Goal: Contribute content: Add original content to the website for others to see

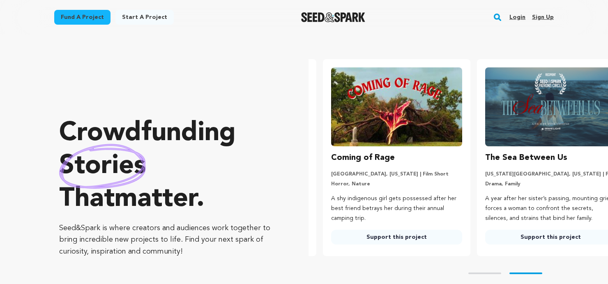
click at [547, 18] on link "Sign up" at bounding box center [543, 17] width 22 height 13
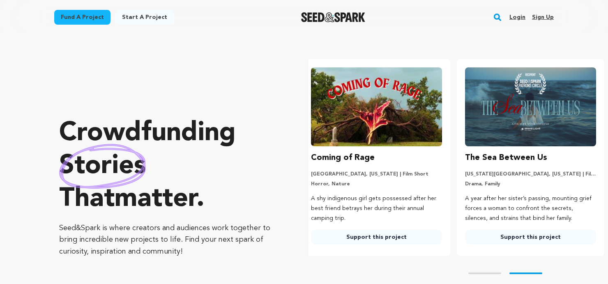
scroll to position [0, 161]
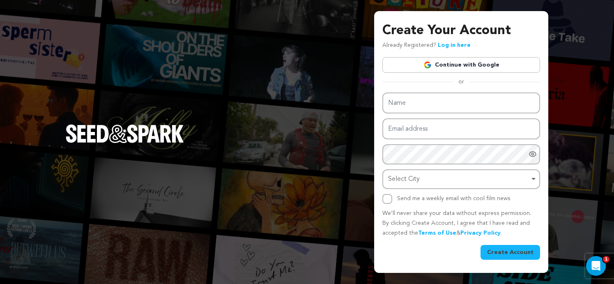
click at [386, 62] on link "Continue with Google" at bounding box center [461, 65] width 158 height 16
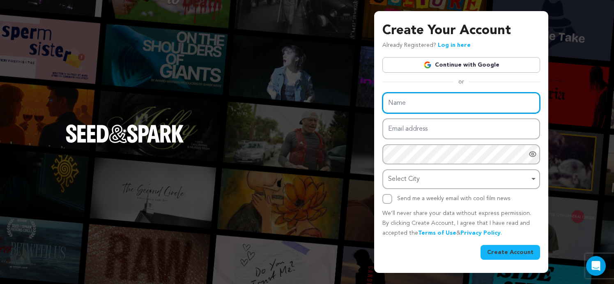
click at [436, 101] on input "Name" at bounding box center [461, 102] width 158 height 21
paste input "Joaquim Florist"
type input "Joaquim Florist"
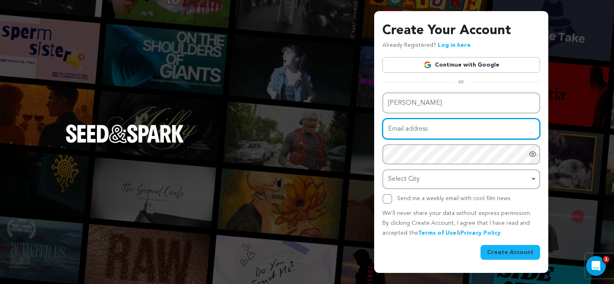
click at [397, 129] on input "Email address" at bounding box center [461, 128] width 158 height 21
paste input "[EMAIL_ADDRESS][DOMAIN_NAME]"
type input "[EMAIL_ADDRESS][DOMAIN_NAME]"
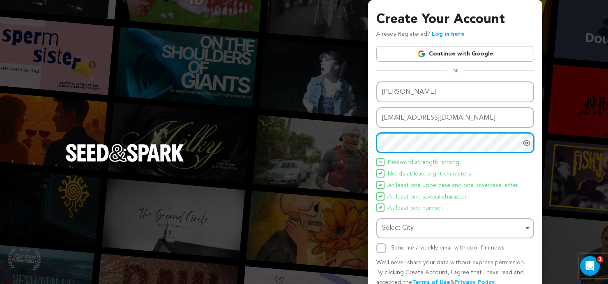
click at [411, 227] on div "Select City Remove item" at bounding box center [452, 228] width 141 height 12
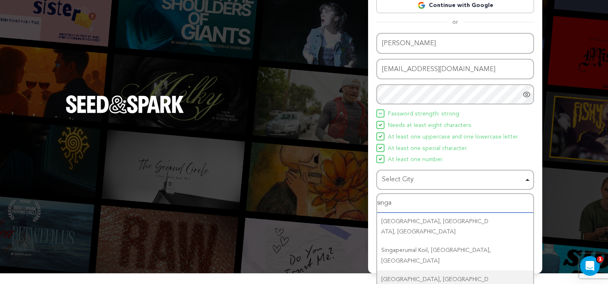
scroll to position [62, 0]
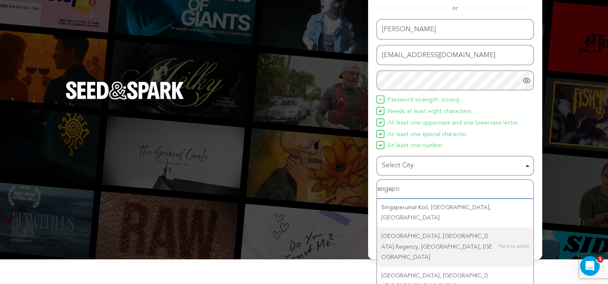
type input "singapor"
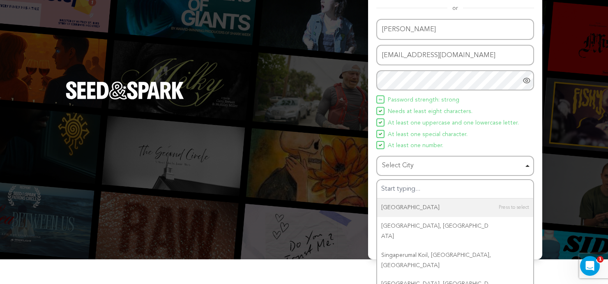
scroll to position [38, 0]
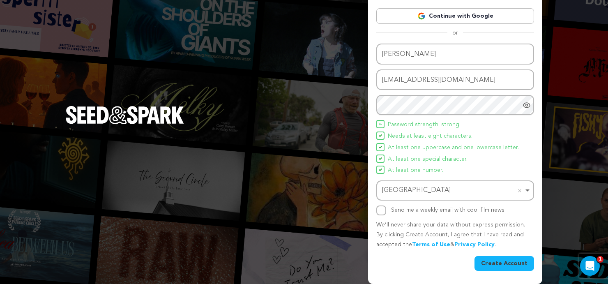
click at [495, 264] on button "Create Account" at bounding box center [504, 263] width 60 height 15
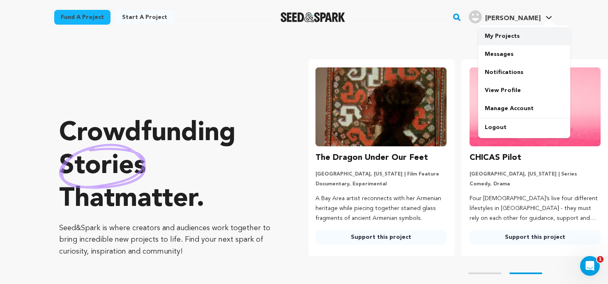
scroll to position [0, 161]
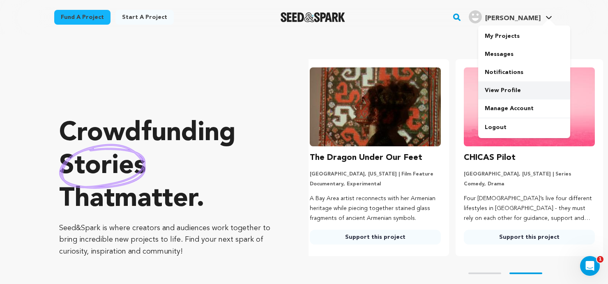
click at [501, 92] on link "View Profile" at bounding box center [524, 90] width 92 height 18
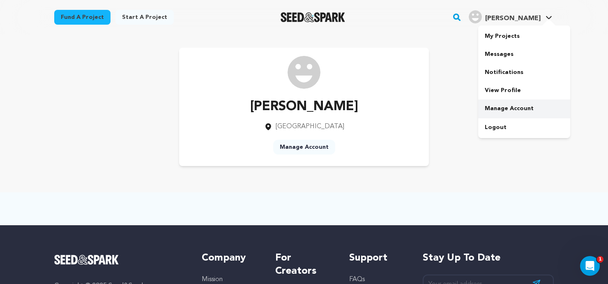
click at [504, 106] on link "Manage Account" at bounding box center [524, 108] width 92 height 18
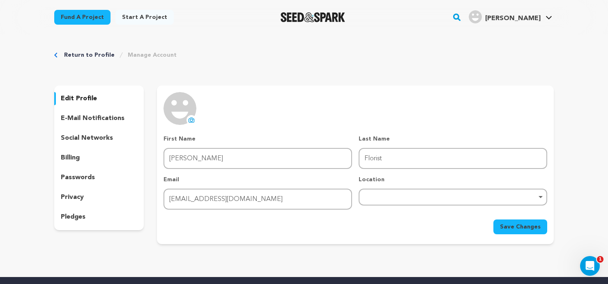
click at [193, 119] on icon at bounding box center [191, 120] width 3 height 2
click at [443, 195] on div "Remove item" at bounding box center [453, 196] width 180 height 3
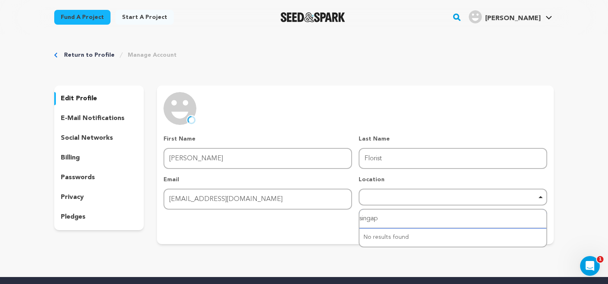
type input "singapo"
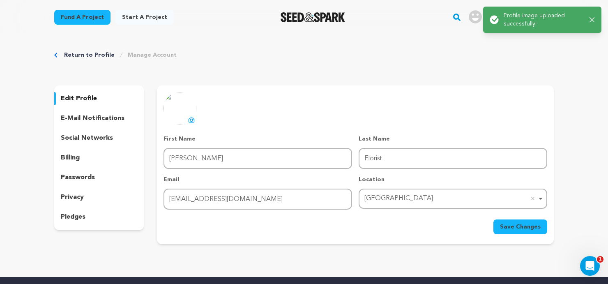
click at [513, 227] on span "Save Changes" at bounding box center [520, 227] width 41 height 8
click at [98, 139] on p "social networks" at bounding box center [87, 138] width 52 height 10
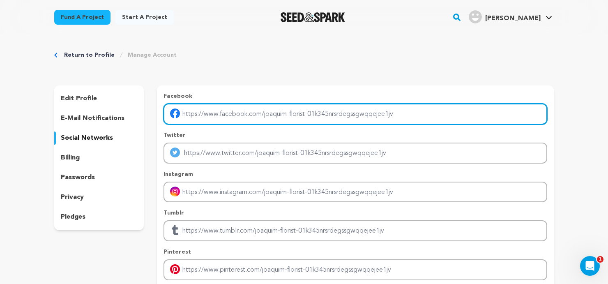
click at [232, 108] on input "Enter facebook profile link" at bounding box center [355, 113] width 384 height 21
paste input "https://www.facebook.com/Joaquimfloristandgifts"
type input "https://www.facebook.com/Joaquimfloristandgifts"
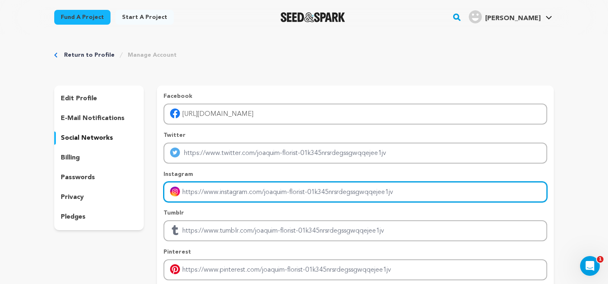
click at [230, 191] on input "Enter instagram handle link" at bounding box center [355, 191] width 384 height 21
paste input "https://www.instagram.com/joaquimflorist"
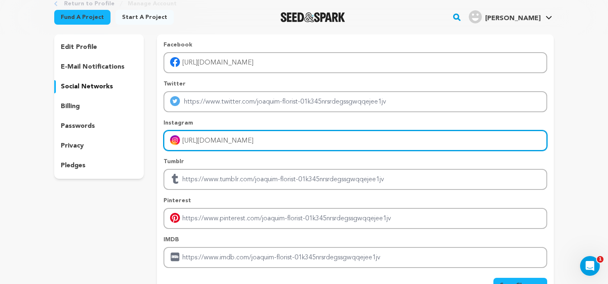
scroll to position [123, 0]
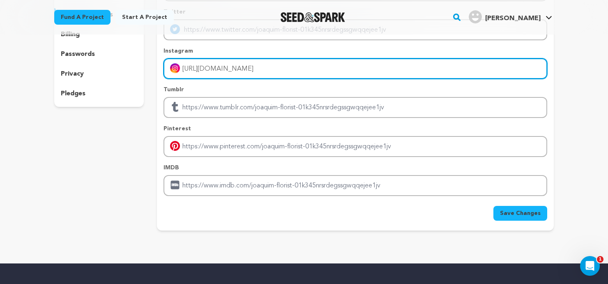
type input "https://www.instagram.com/joaquimflorist"
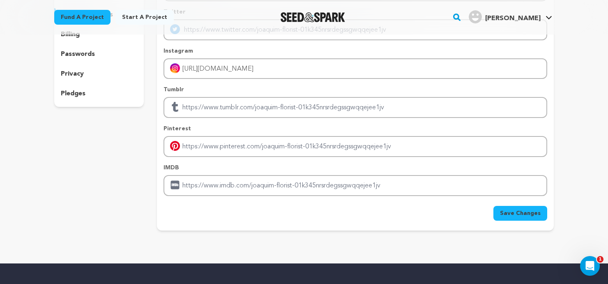
click at [518, 211] on span "Save Changes" at bounding box center [520, 213] width 41 height 8
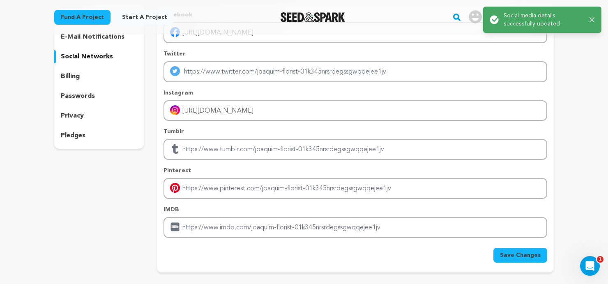
scroll to position [0, 0]
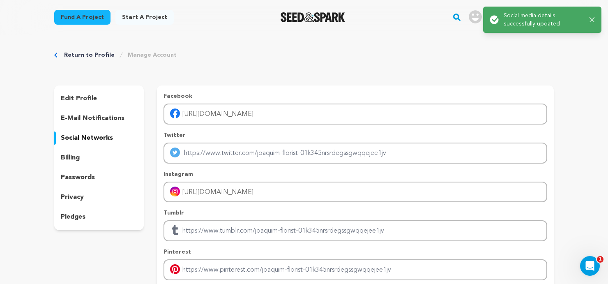
click at [590, 18] on icon "button" at bounding box center [591, 19] width 5 height 5
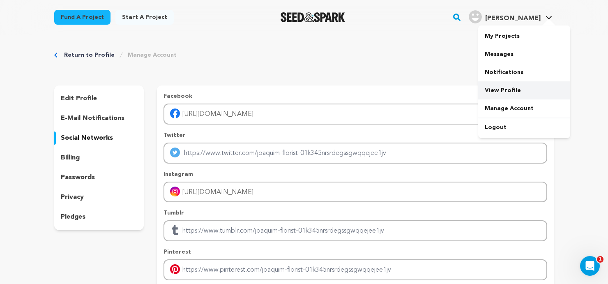
click at [505, 88] on link "View Profile" at bounding box center [524, 90] width 92 height 18
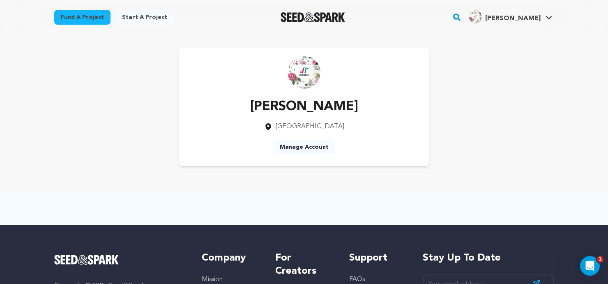
click at [144, 18] on link "Start a project" at bounding box center [144, 17] width 58 height 15
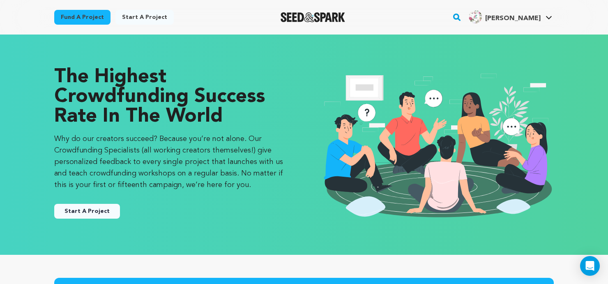
click at [89, 210] on button "Start A Project" at bounding box center [87, 211] width 66 height 15
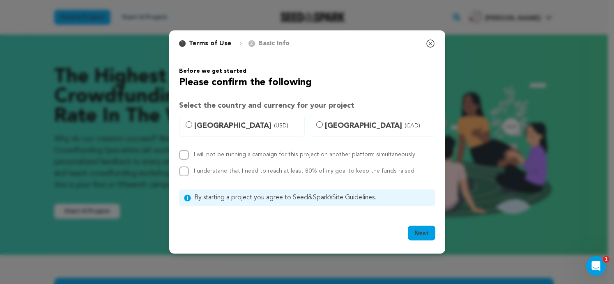
click at [204, 130] on span "[GEOGRAPHIC_DATA] (USD)" at bounding box center [246, 125] width 105 height 11
click at [192, 128] on input "[GEOGRAPHIC_DATA] (USD)" at bounding box center [189, 124] width 7 height 7
radio input "true"
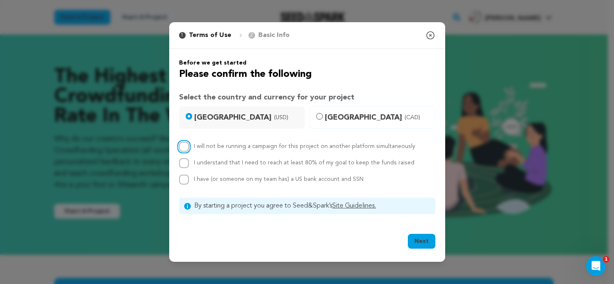
click at [183, 149] on input "I will not be running a campaign for this project on another platform simultane…" at bounding box center [184, 147] width 10 height 10
checkbox input "true"
click at [186, 164] on input "I understand that I need to reach at least 80% of my goal to keep the funds rai…" at bounding box center [184, 163] width 10 height 10
checkbox input "true"
click at [184, 178] on input "I have (or someone on my team has) a US bank account and SSN" at bounding box center [184, 180] width 10 height 10
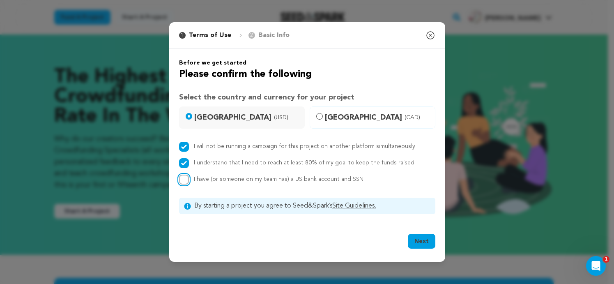
checkbox input "true"
click at [425, 243] on button "Next" at bounding box center [422, 241] width 28 height 15
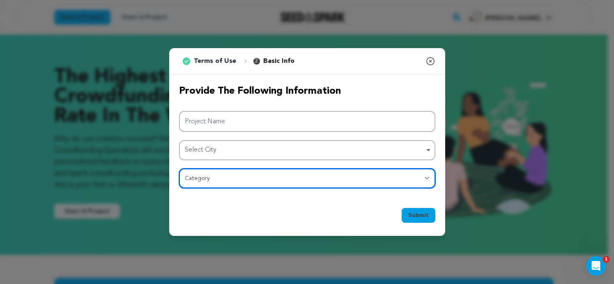
click at [388, 178] on select "Category Film Feature Film Short Series Film Festival Company Music Video VR Ex…" at bounding box center [307, 178] width 256 height 20
select select "10117"
click at [179, 168] on select "Category Film Feature Film Short Series Film Festival Company Music Video VR Ex…" at bounding box center [307, 178] width 256 height 20
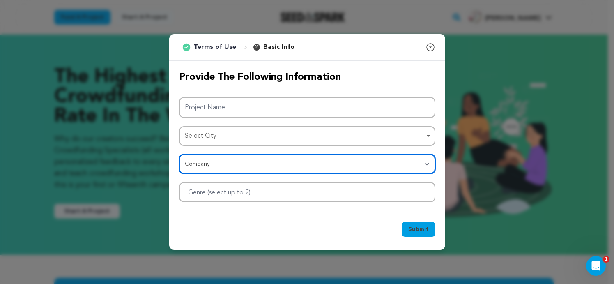
click at [288, 193] on div at bounding box center [307, 192] width 256 height 20
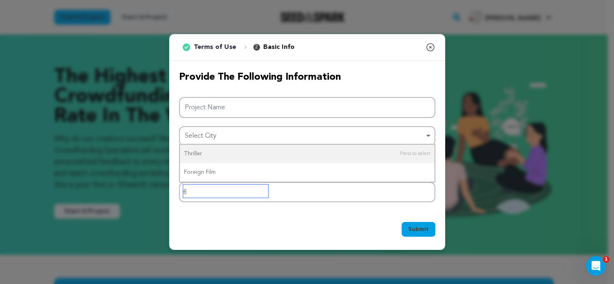
type input "f"
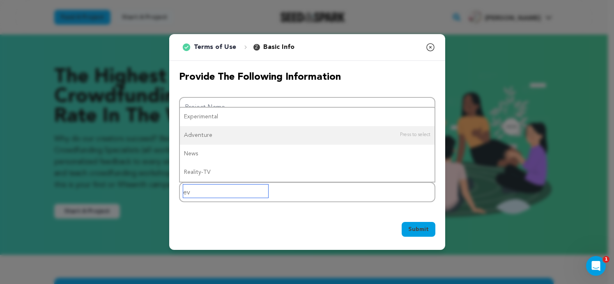
type input "e"
type input "busi"
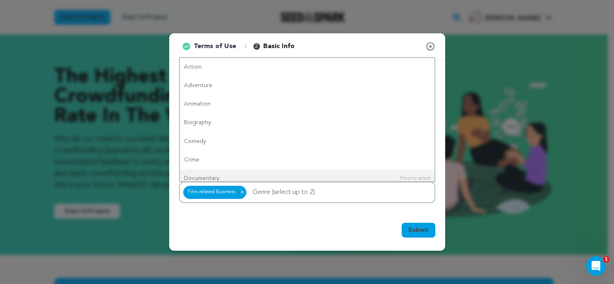
click at [429, 47] on icon "button" at bounding box center [430, 46] width 10 height 10
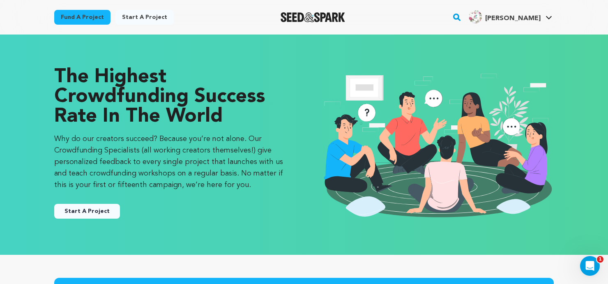
click at [81, 216] on button "Start A Project" at bounding box center [87, 211] width 66 height 15
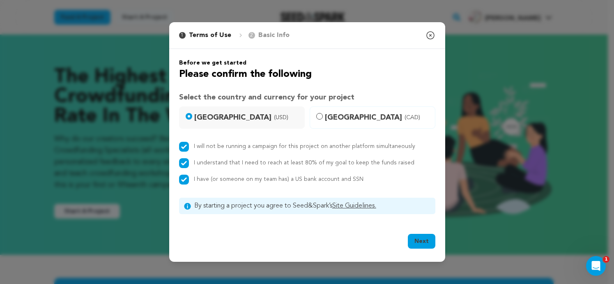
click at [420, 239] on button "Next" at bounding box center [422, 241] width 28 height 15
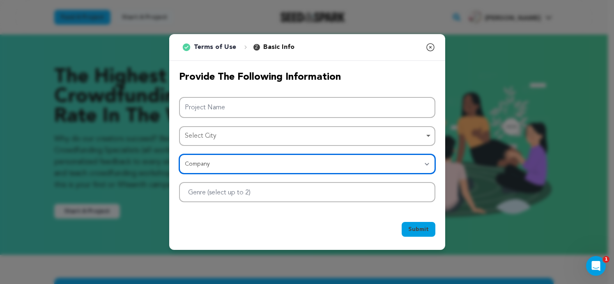
click at [245, 166] on select "Category Film Feature Film Short Series Film Festival Company Music Video VR Ex…" at bounding box center [307, 164] width 256 height 20
select select "10895"
click at [179, 154] on select "Category Film Feature Film Short Series Film Festival Company Music Video VR Ex…" at bounding box center [307, 164] width 256 height 20
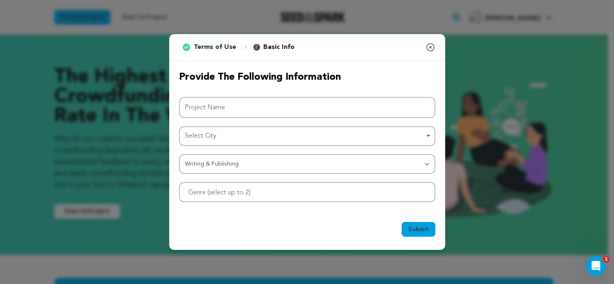
click at [299, 219] on div "Submit Ok, Got it" at bounding box center [307, 231] width 276 height 38
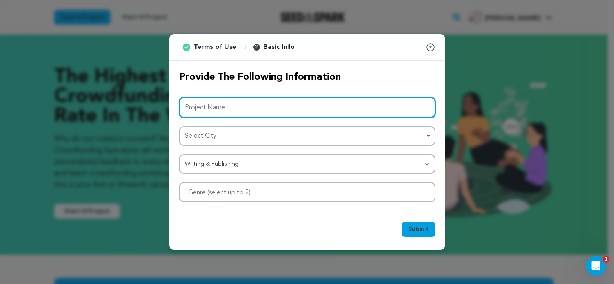
click at [217, 101] on input "Project Name" at bounding box center [307, 107] width 256 height 21
paste input "[PERSON_NAME] and Gifts"
click at [221, 136] on div "Select City Remove item" at bounding box center [305, 136] width 240 height 12
type input "[PERSON_NAME] and Gifts"
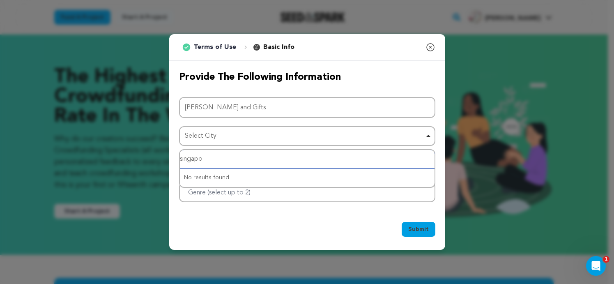
type input "singapor"
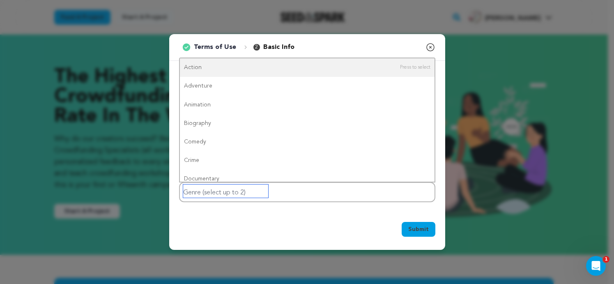
click at [250, 193] on input "Genre (select up to 2)" at bounding box center [225, 190] width 85 height 13
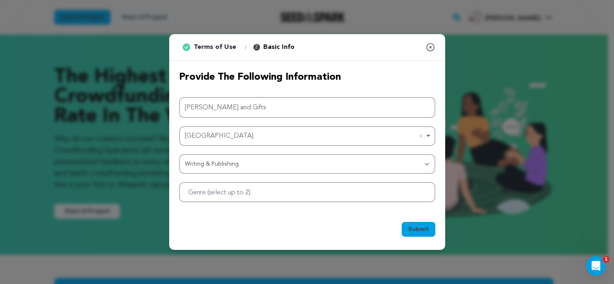
click at [341, 235] on div "Submit Ok, Got it" at bounding box center [307, 231] width 256 height 18
click at [415, 232] on span "Submit" at bounding box center [418, 229] width 21 height 8
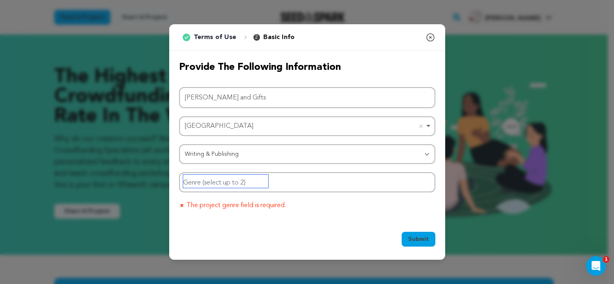
click at [232, 181] on input "Genre (select up to 2)" at bounding box center [225, 181] width 85 height 13
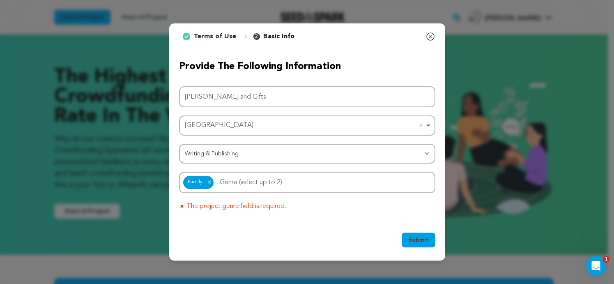
click at [302, 235] on div "Submit Ok, Got it" at bounding box center [307, 241] width 256 height 18
click at [414, 242] on span "Submit" at bounding box center [418, 240] width 21 height 8
click at [256, 184] on input "Genre (select up to 2)" at bounding box center [257, 180] width 85 height 13
click at [356, 224] on div "Submit Ok, Got it" at bounding box center [307, 242] width 276 height 38
click at [430, 38] on icon "button" at bounding box center [430, 37] width 10 height 10
